Goal: Task Accomplishment & Management: Use online tool/utility

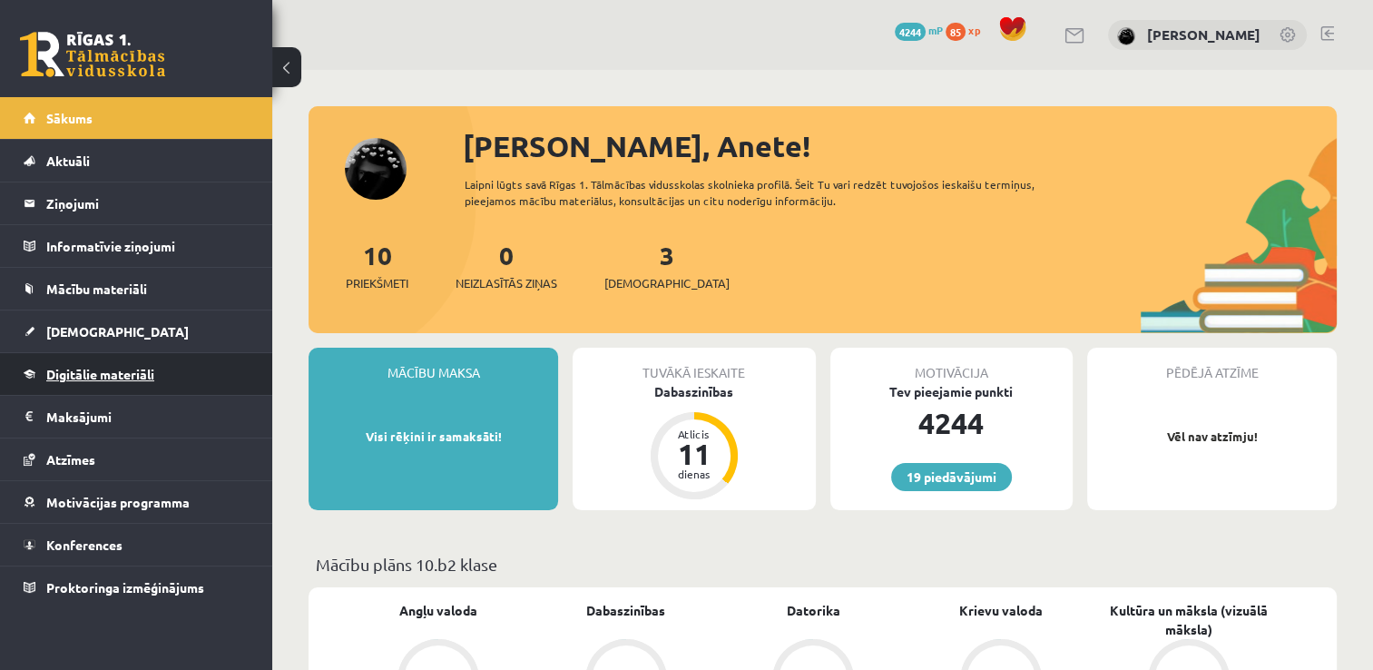
click at [83, 379] on link "Digitālie materiāli" at bounding box center [137, 374] width 226 height 42
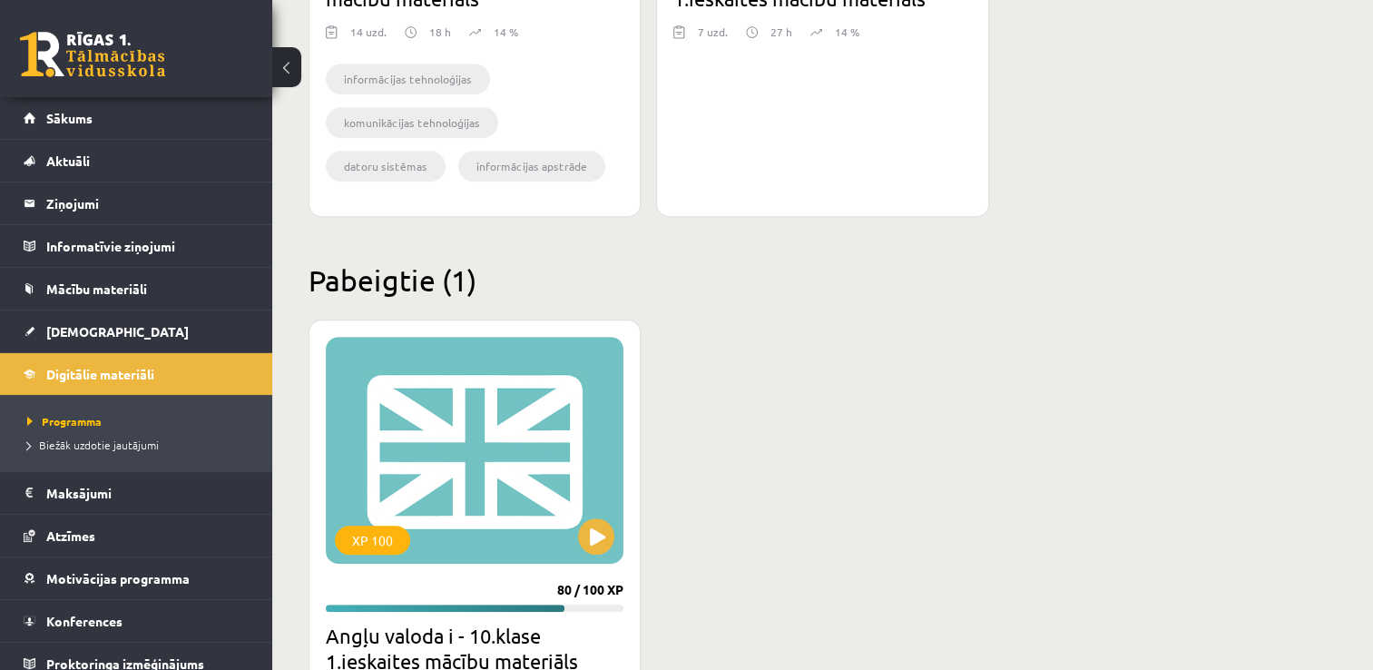
scroll to position [863, 0]
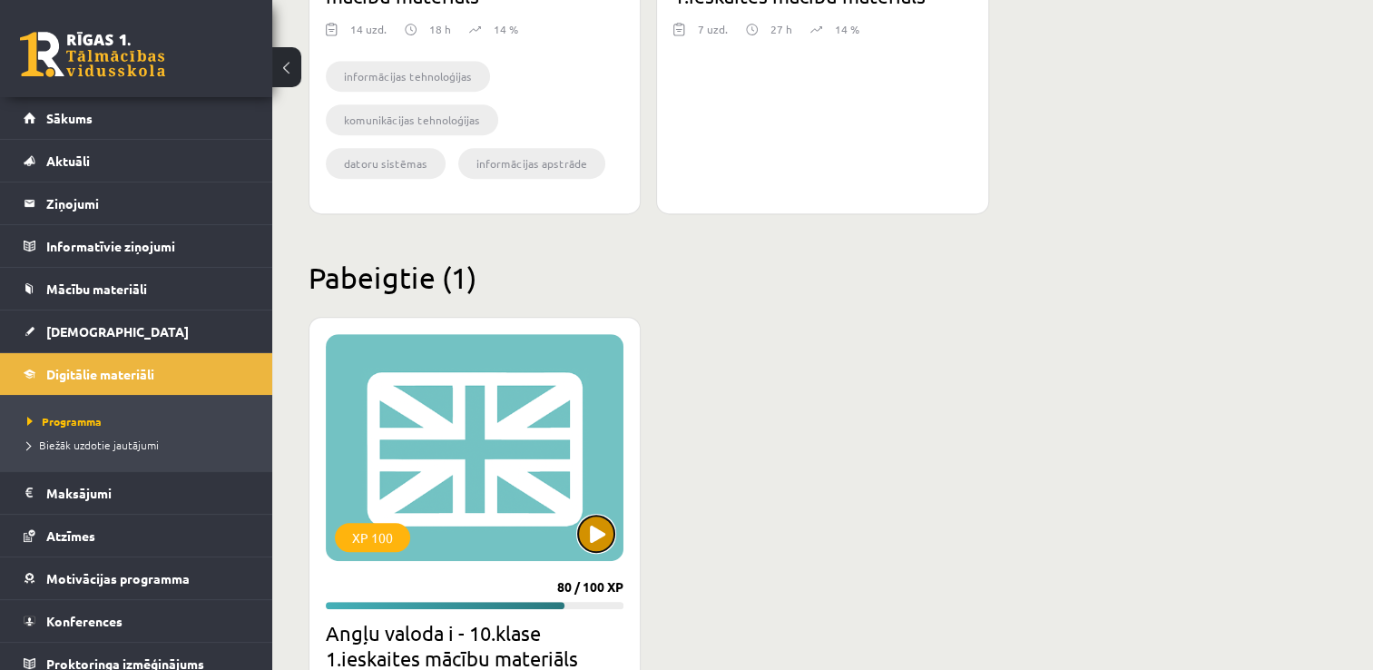
click at [597, 524] on button at bounding box center [596, 533] width 36 height 36
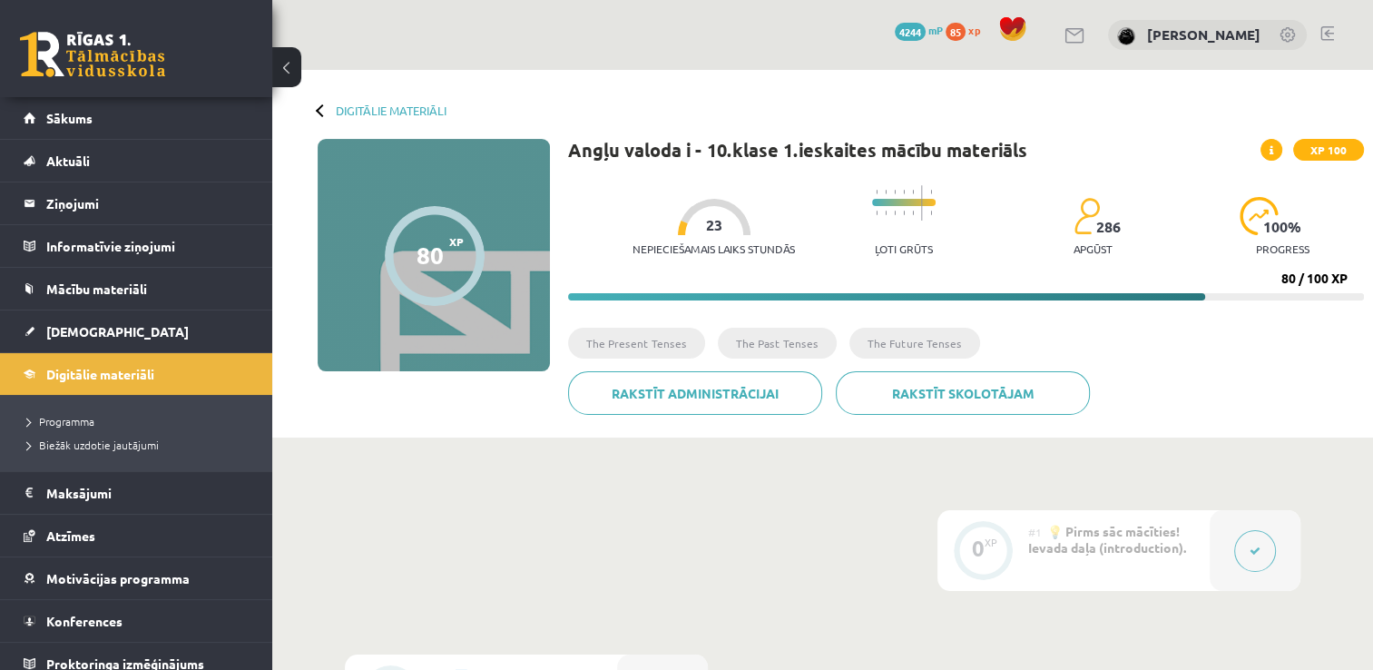
click at [144, 294] on span "Mācību materiāli" at bounding box center [96, 288] width 101 height 16
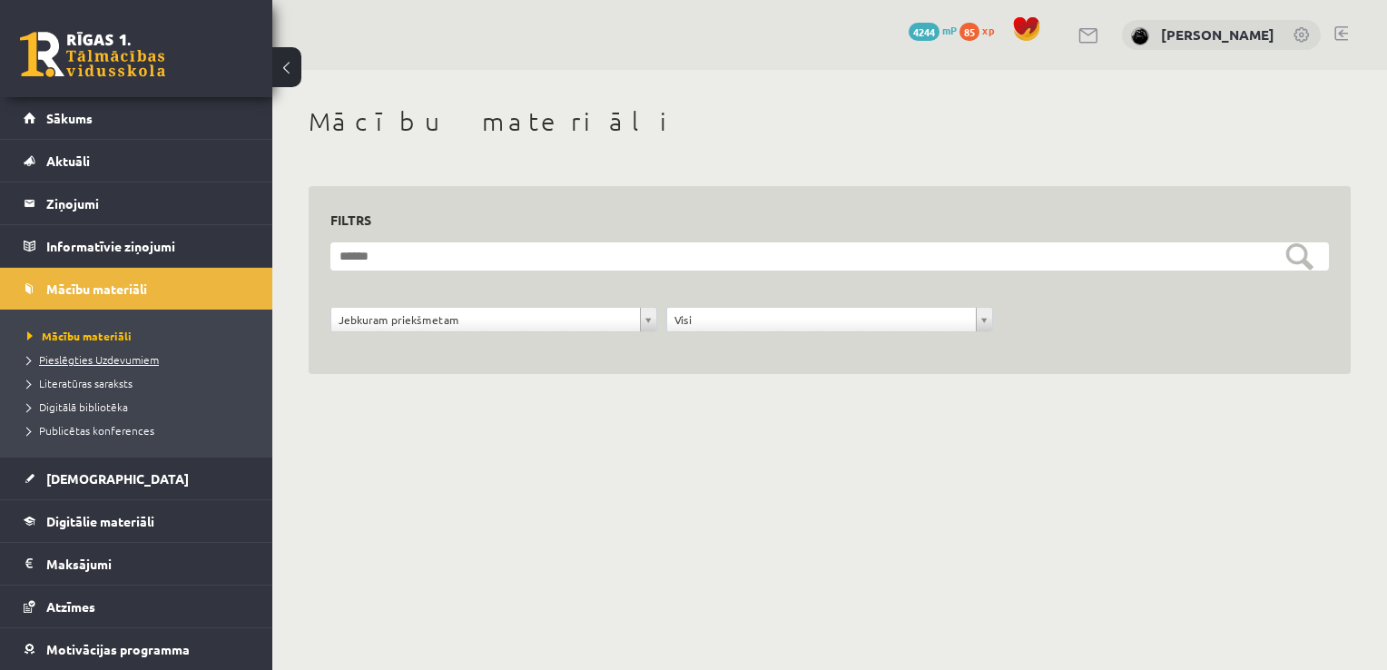
click at [138, 356] on span "Pieslēgties Uzdevumiem" at bounding box center [93, 359] width 132 height 15
